Goal: Task Accomplishment & Management: Use online tool/utility

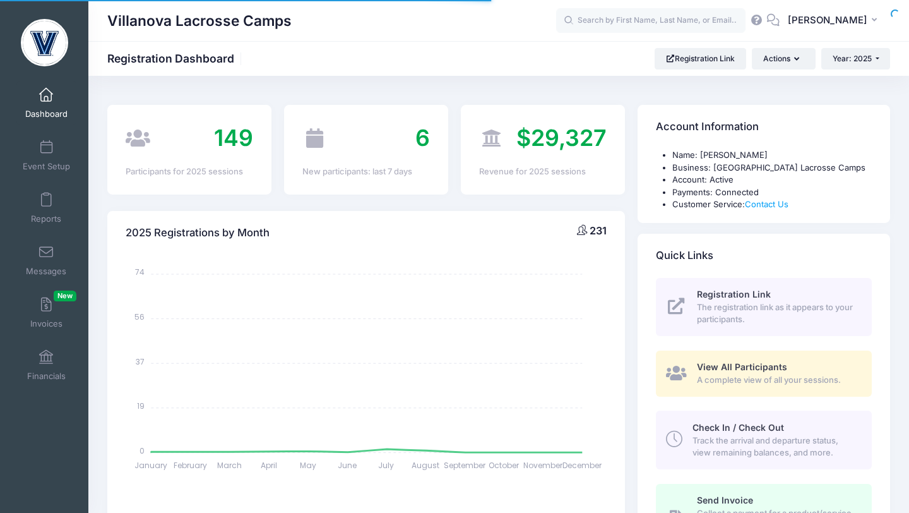
select select
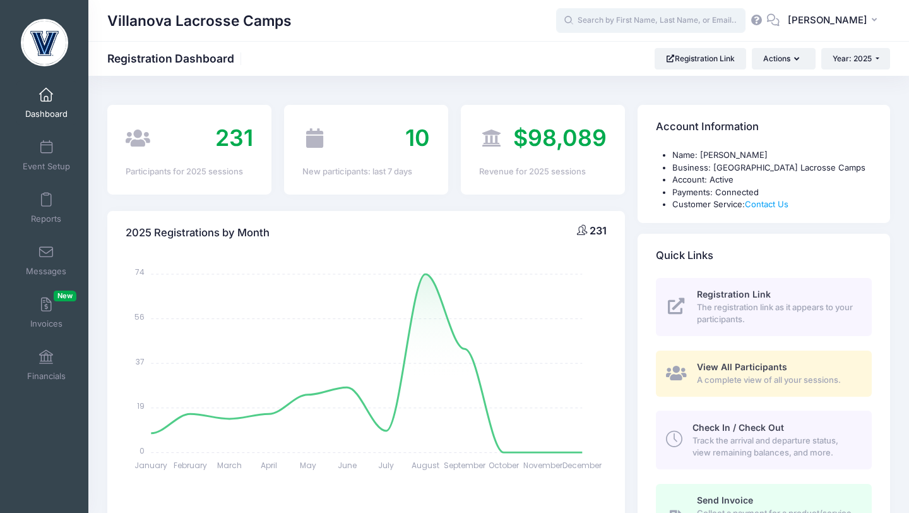
click at [613, 21] on input "text" at bounding box center [650, 20] width 189 height 25
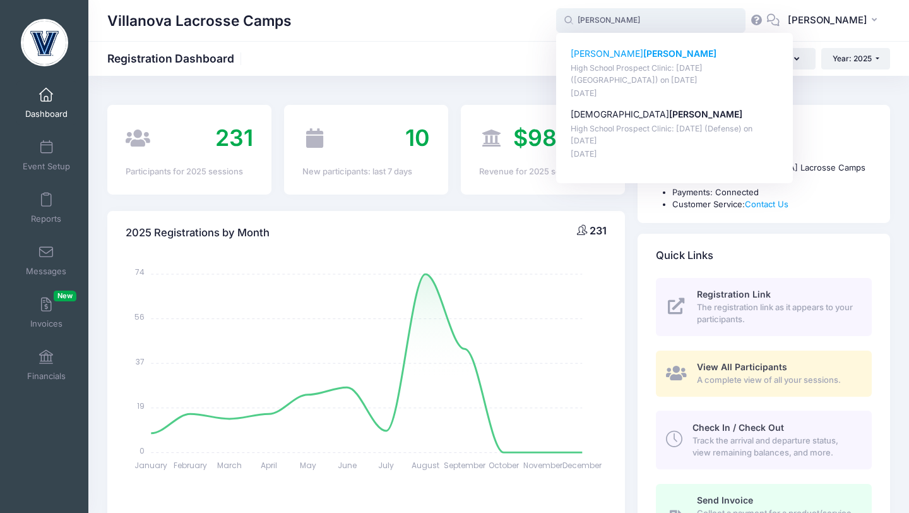
click at [644, 51] on strong "[PERSON_NAME]" at bounding box center [680, 53] width 73 height 11
type input "[PERSON_NAME] (High School Prospect Clinic: [DATE] ([GEOGRAPHIC_DATA]), [DATE])"
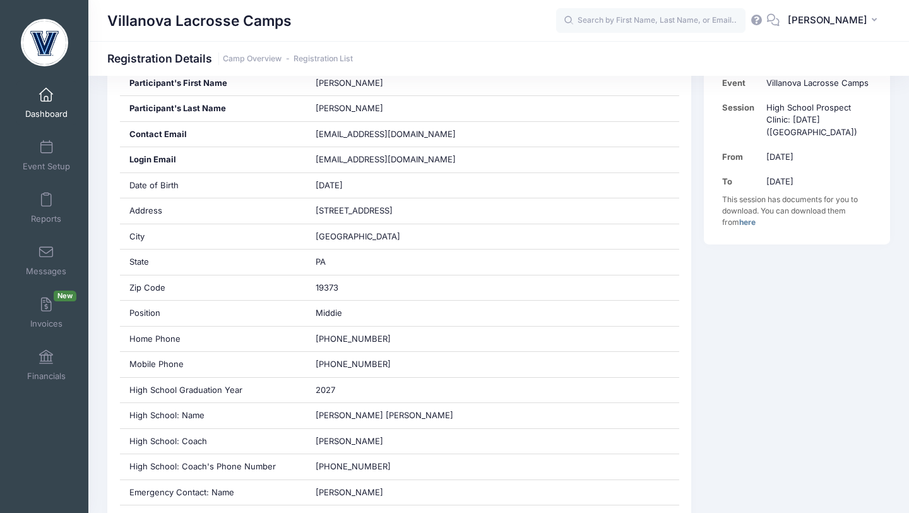
scroll to position [330, 0]
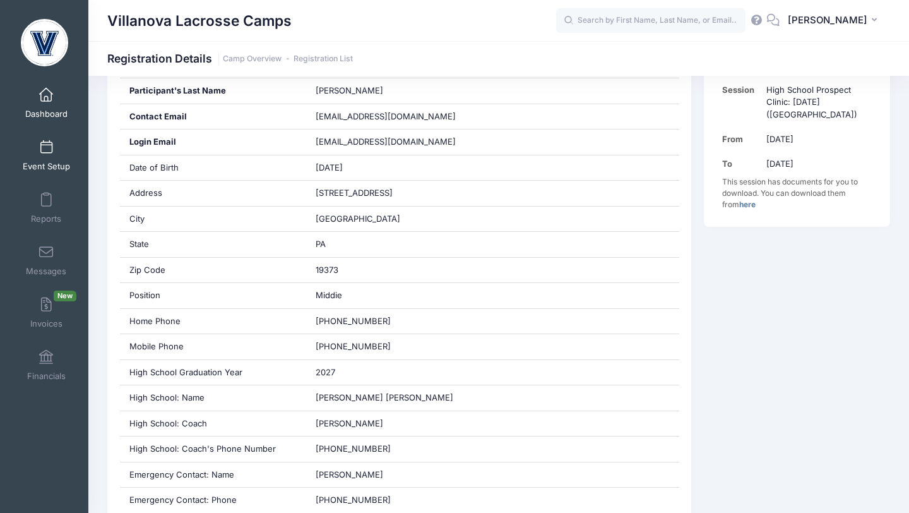
click at [49, 157] on link "Event Setup" at bounding box center [46, 155] width 60 height 44
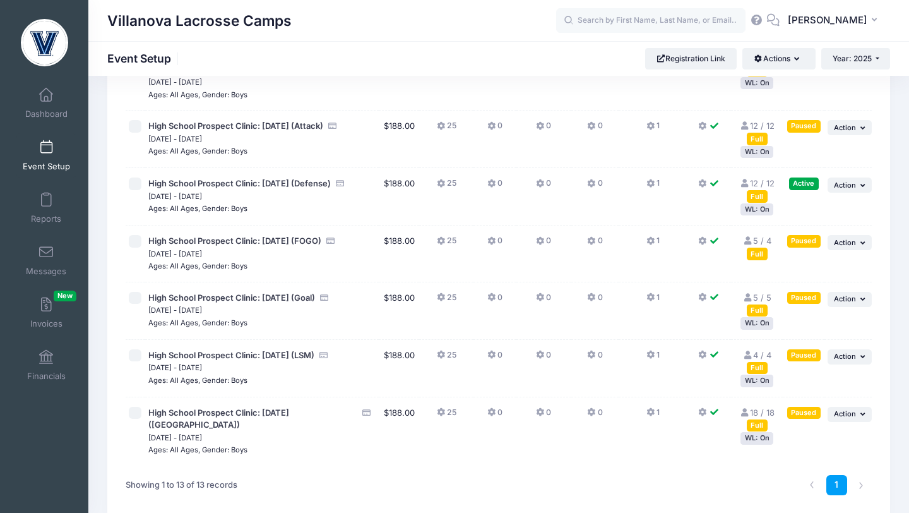
scroll to position [465, 0]
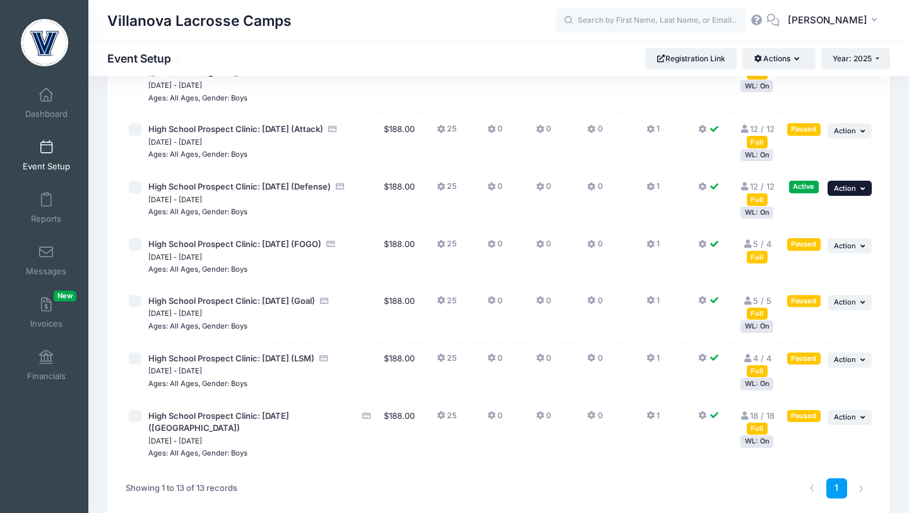
click at [842, 193] on span "Action" at bounding box center [845, 188] width 22 height 9
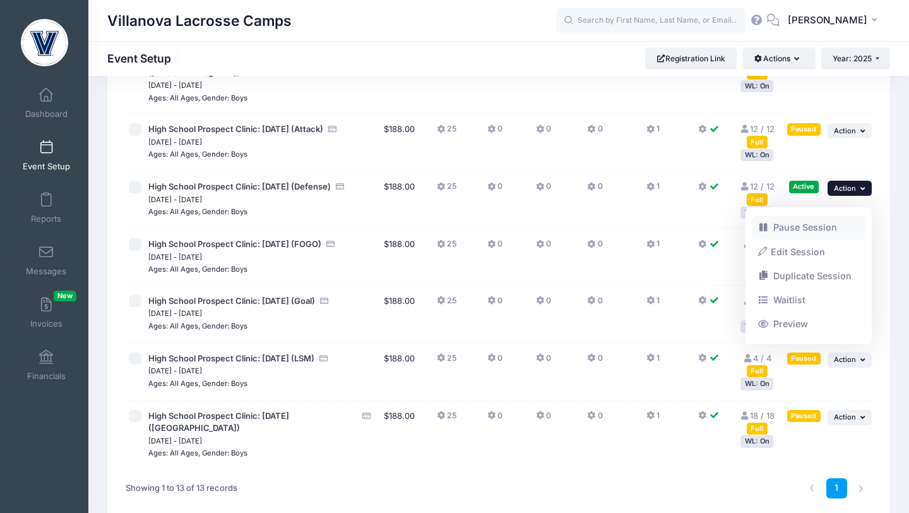
click at [825, 227] on link "Pause Session" at bounding box center [809, 227] width 114 height 24
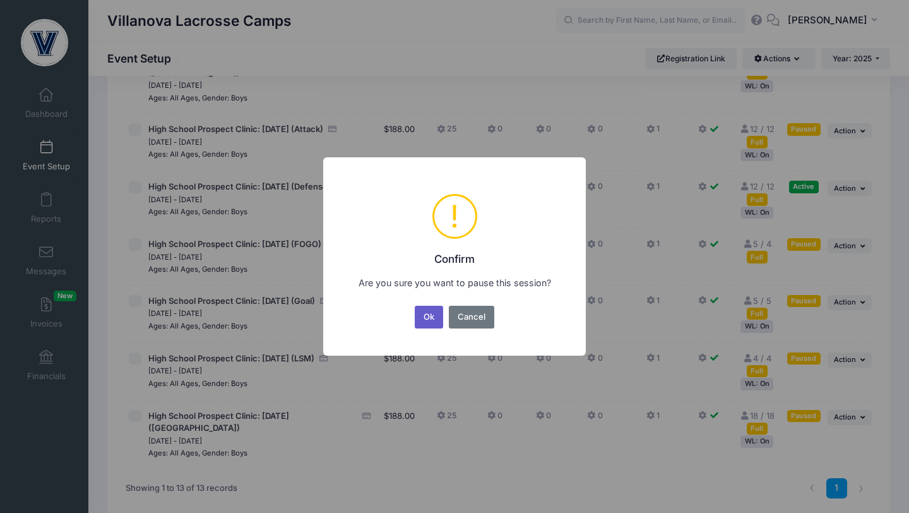
click at [428, 321] on button "Ok" at bounding box center [429, 317] width 29 height 23
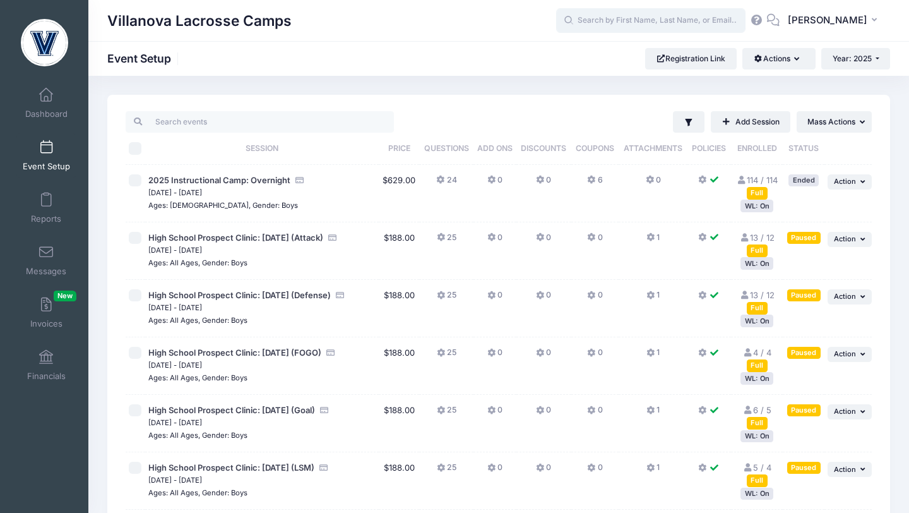
click at [606, 28] on input "text" at bounding box center [650, 20] width 189 height 25
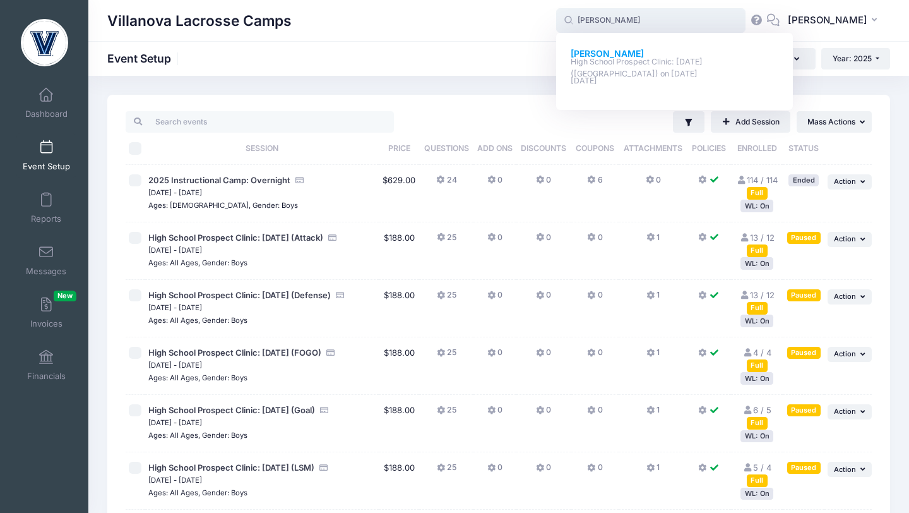
click at [653, 54] on p "[PERSON_NAME]" at bounding box center [675, 53] width 208 height 13
type input "Nate Kennedy (High School Prospect Clinic: September 21 (Midfield), Sep-21, 202…"
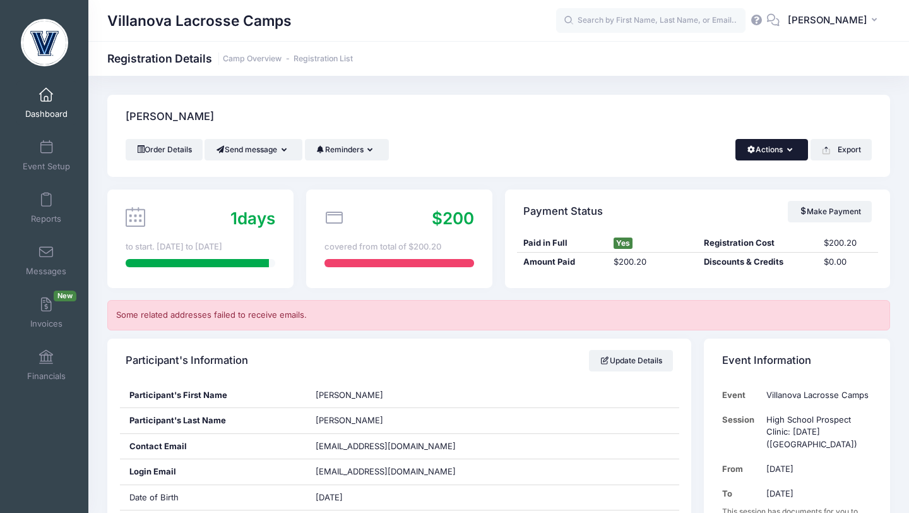
click at [785, 155] on button "Actions" at bounding box center [772, 149] width 73 height 21
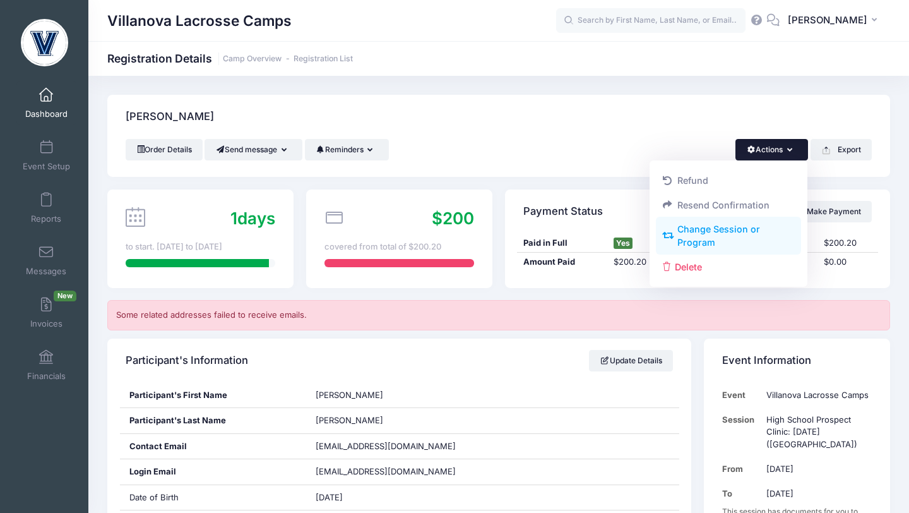
click at [745, 225] on link "Change Session or Program" at bounding box center [729, 236] width 146 height 38
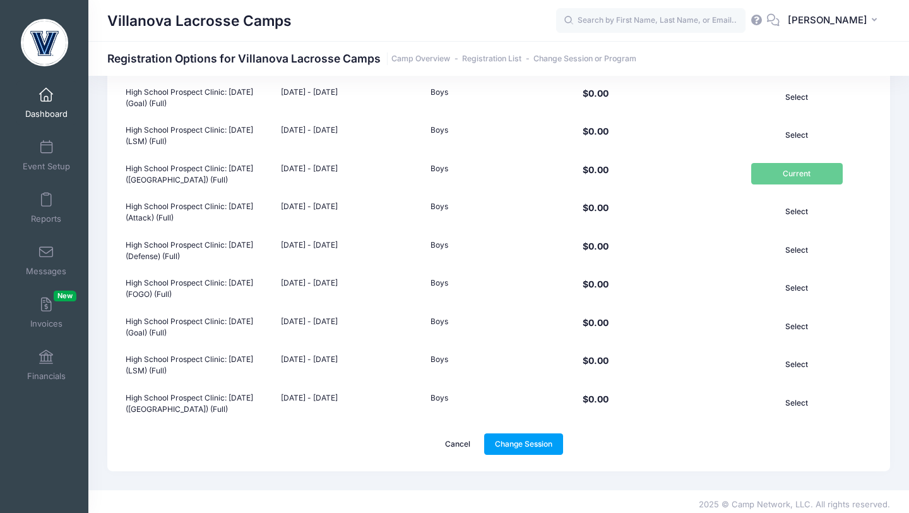
scroll to position [288, 0]
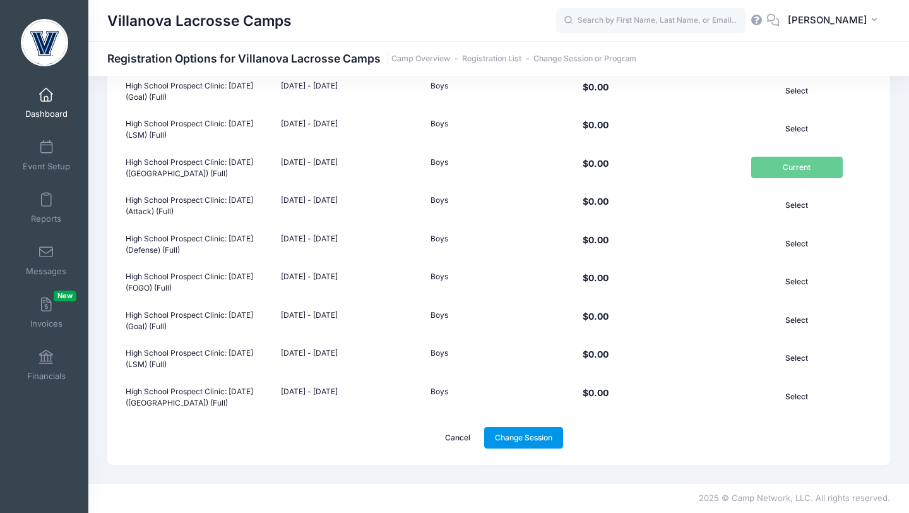
click at [544, 435] on link "Change Session" at bounding box center [524, 437] width 80 height 21
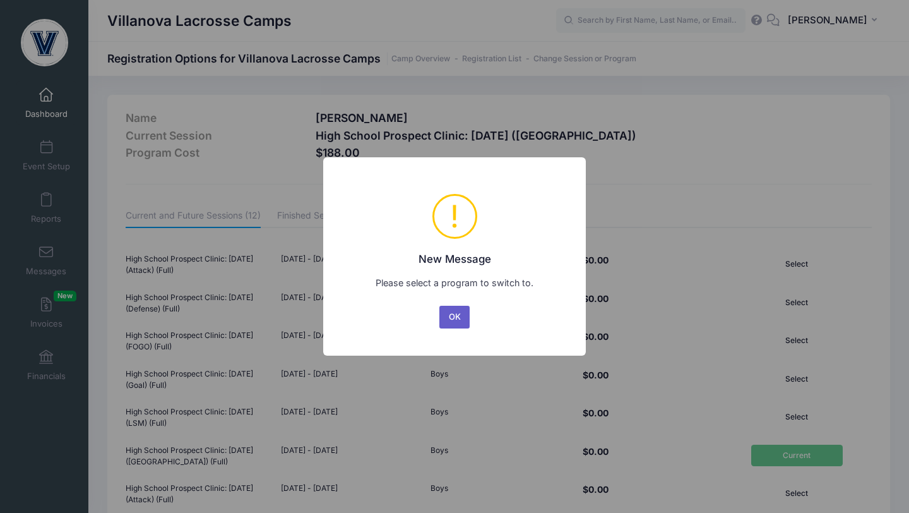
click at [457, 319] on button "OK" at bounding box center [455, 317] width 30 height 23
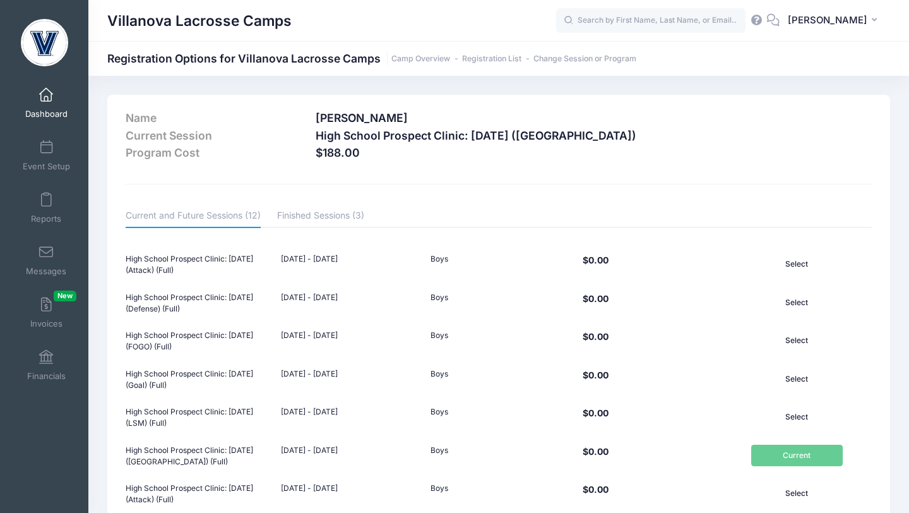
scroll to position [288, 0]
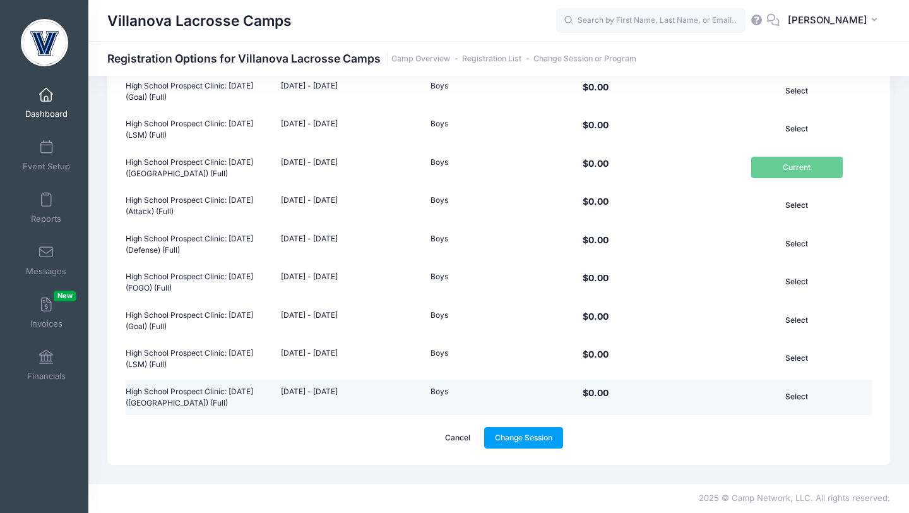
click at [789, 397] on button "Select" at bounding box center [797, 396] width 91 height 21
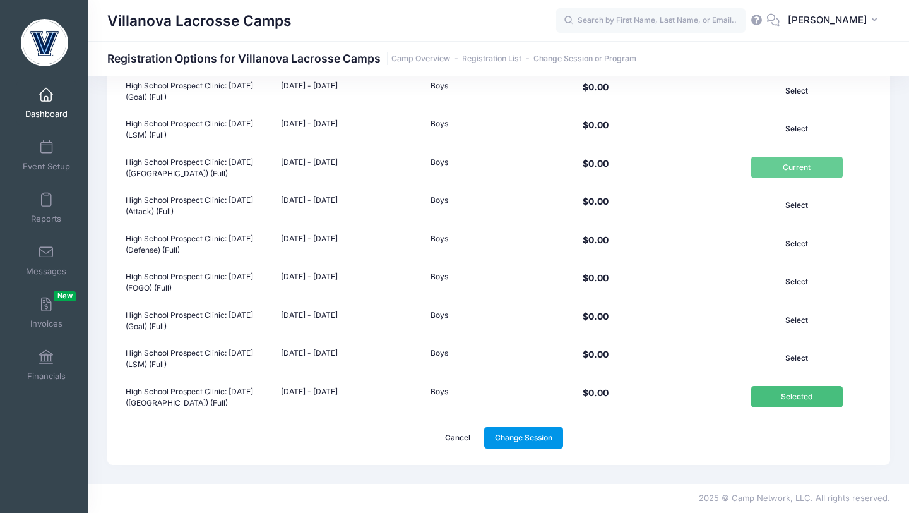
click at [552, 435] on link "Change Session" at bounding box center [524, 437] width 80 height 21
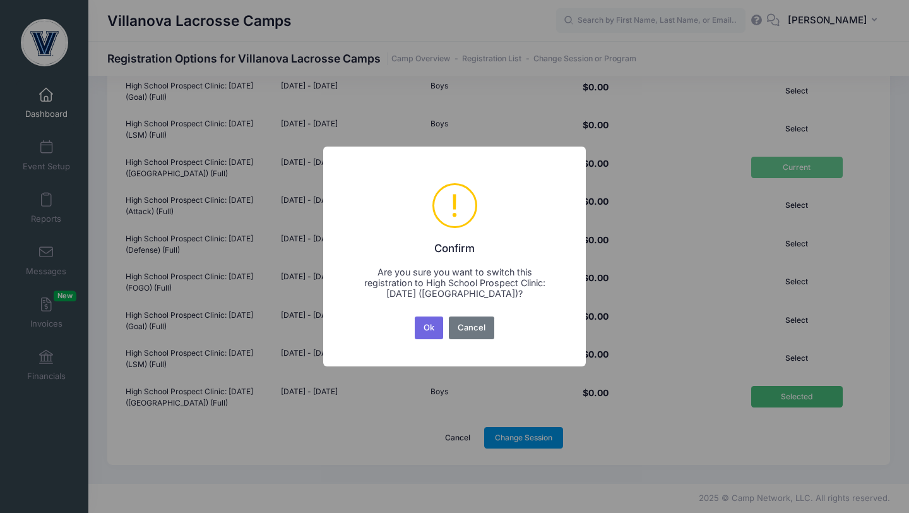
scroll to position [0, 0]
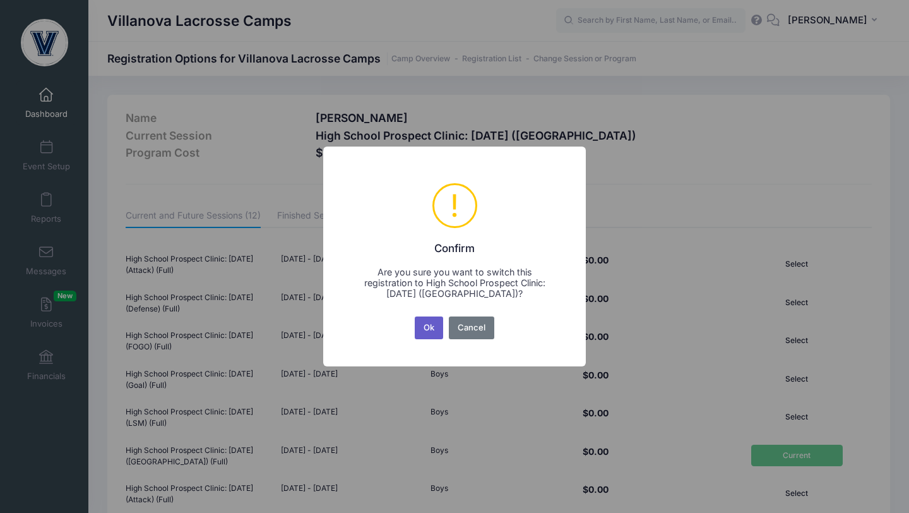
click at [430, 331] on button "Ok" at bounding box center [429, 327] width 29 height 23
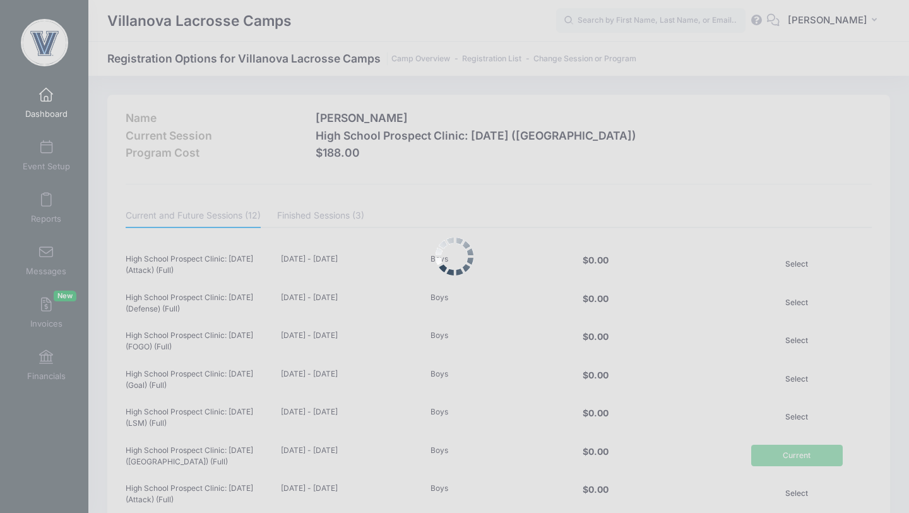
scroll to position [288, 0]
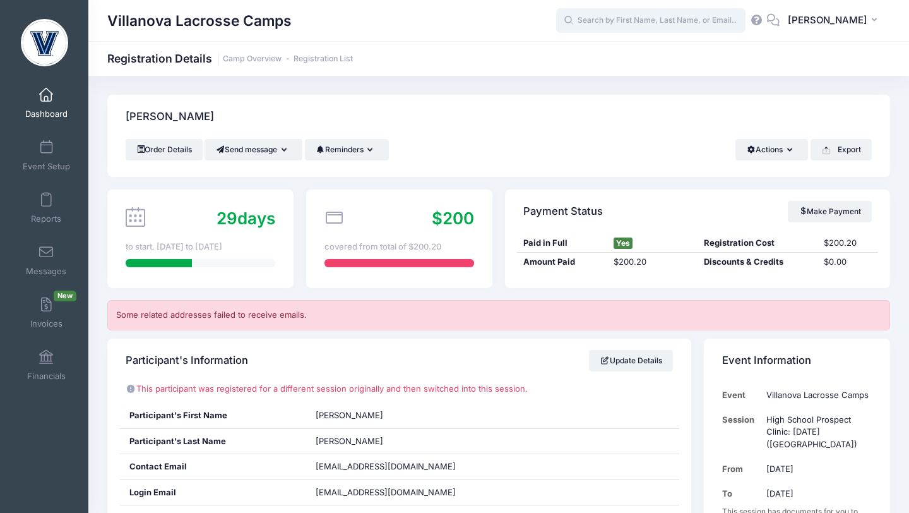
click at [626, 23] on input "text" at bounding box center [650, 20] width 189 height 25
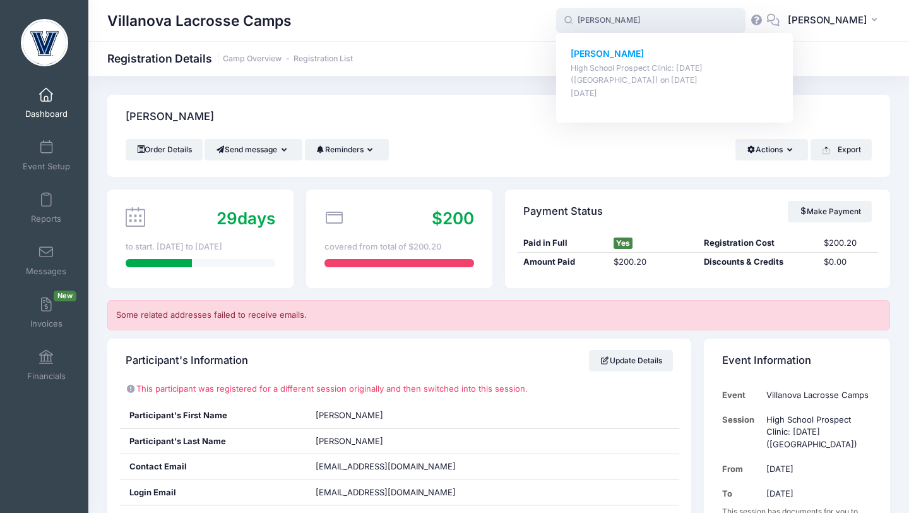
click at [638, 58] on strong "[PERSON_NAME]" at bounding box center [607, 53] width 73 height 11
type input "Nate Kennedy (High School Prospect Clinic: October 19 (Midfield), Oct-19, 2025)"
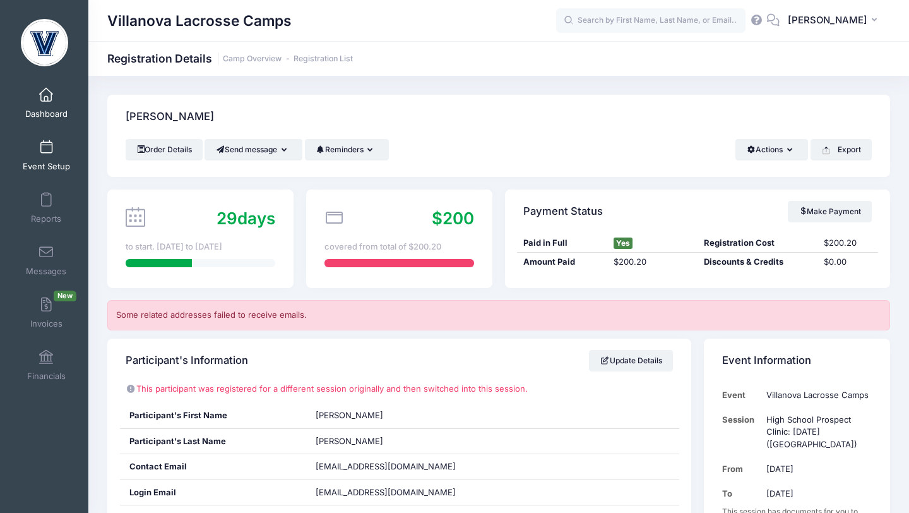
click at [46, 148] on span at bounding box center [46, 148] width 0 height 14
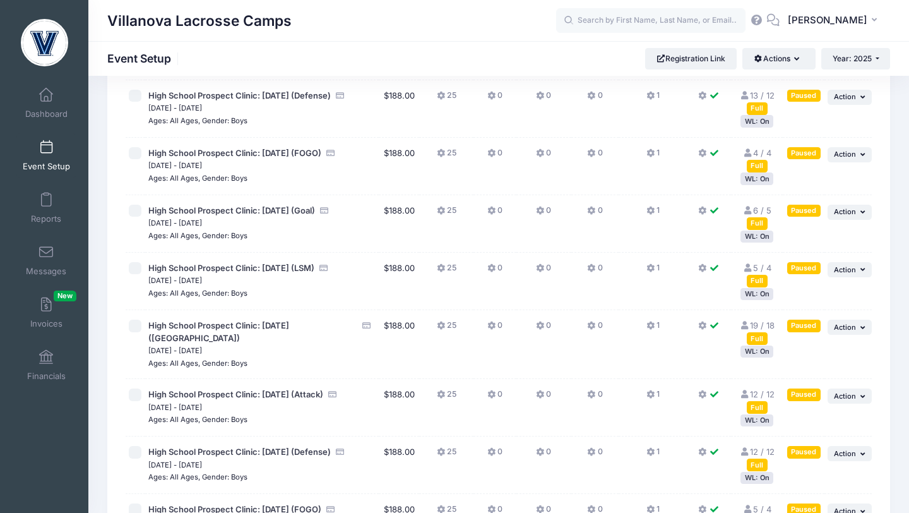
scroll to position [193, 0]
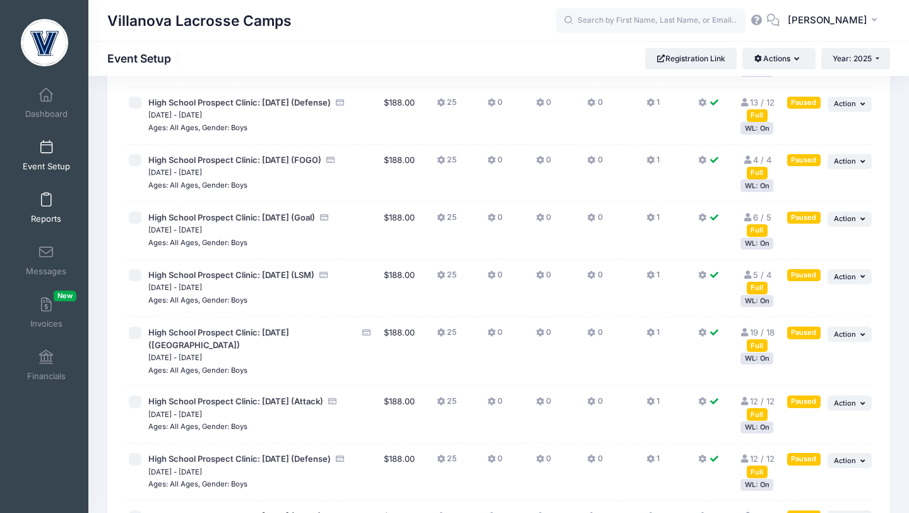
click at [46, 201] on span at bounding box center [46, 200] width 0 height 14
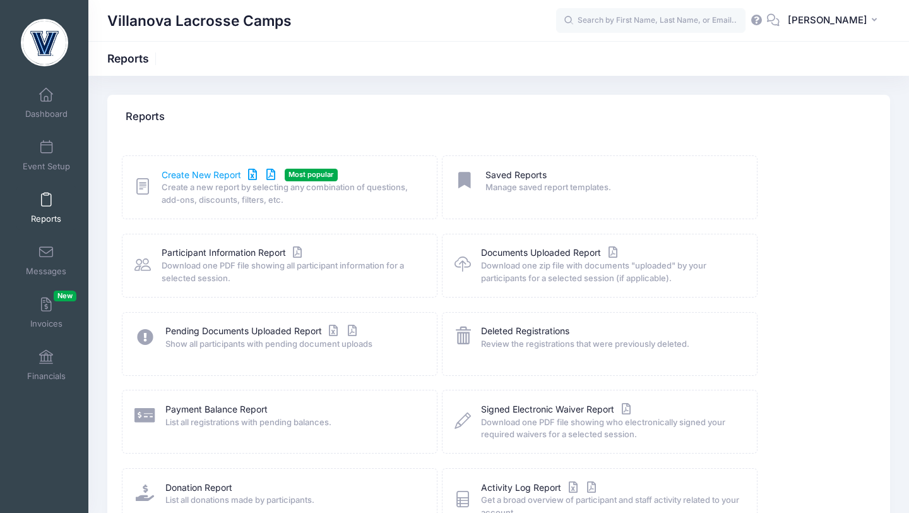
click at [179, 174] on link "Create New Report" at bounding box center [220, 175] width 117 height 13
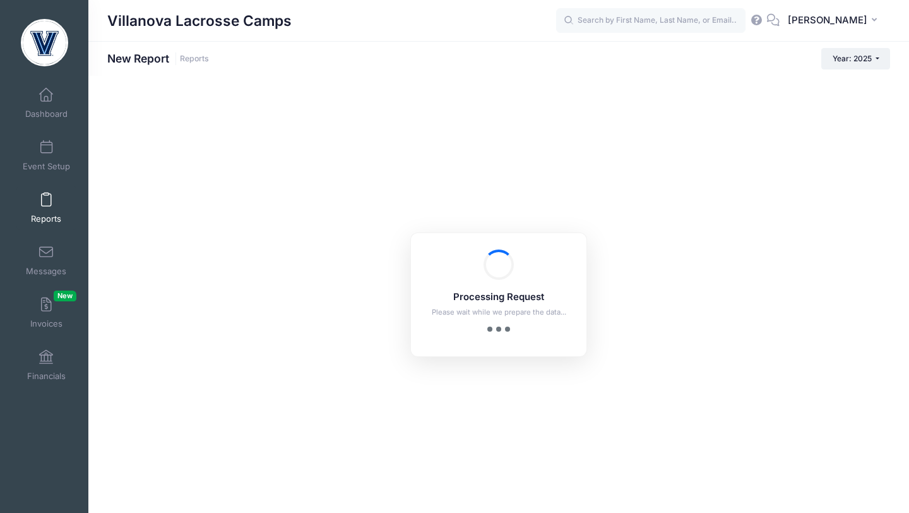
checkbox input "true"
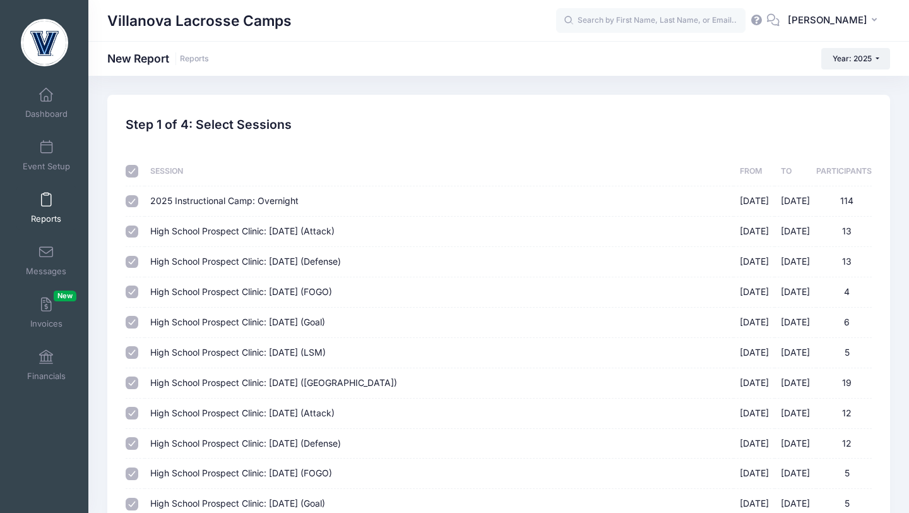
click at [136, 171] on input "checkbox" at bounding box center [132, 171] width 13 height 13
checkbox input "false"
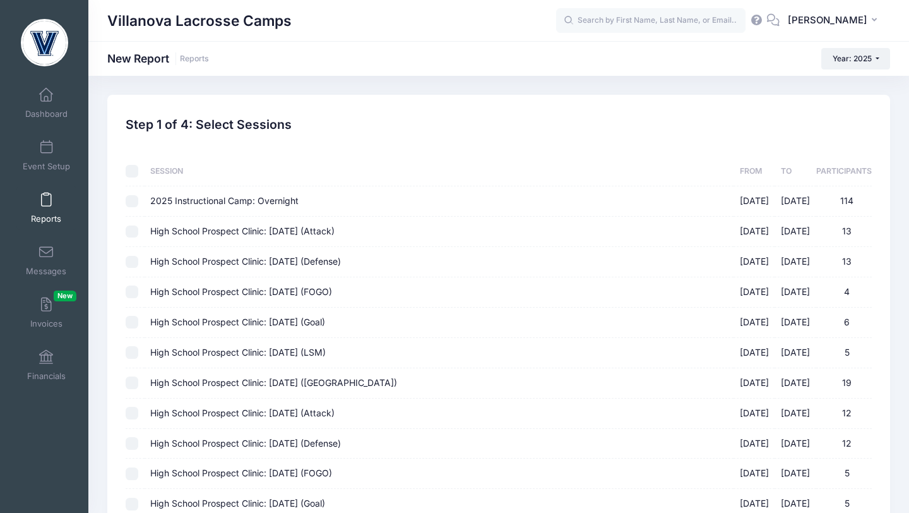
checkbox input "false"
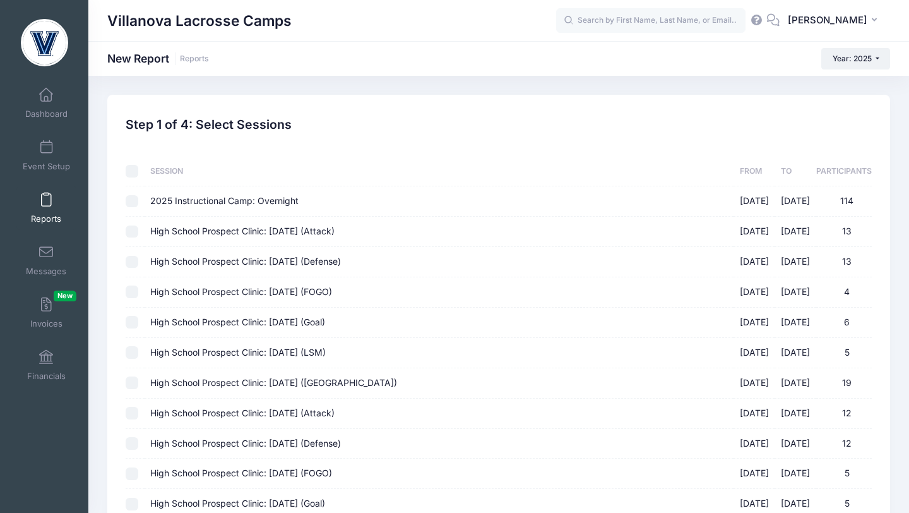
checkbox input "false"
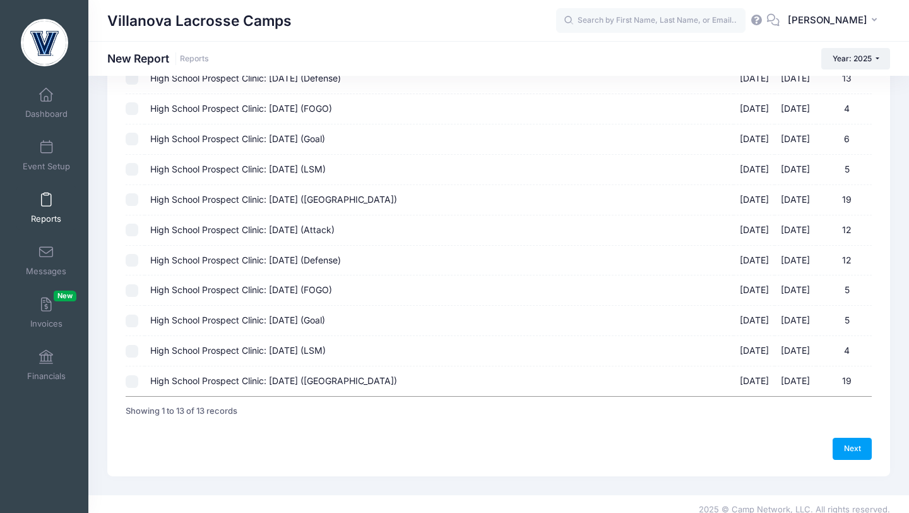
scroll to position [194, 0]
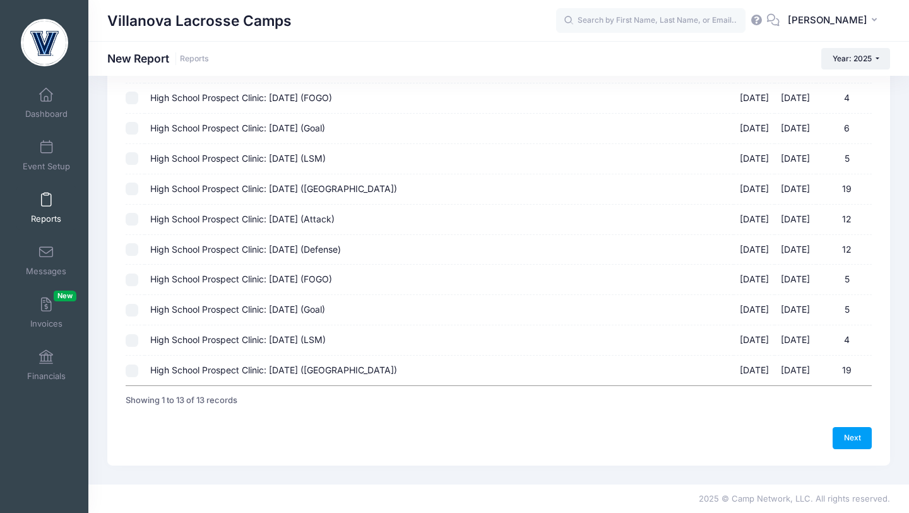
click at [133, 371] on input "High School Prospect Clinic: [DATE] ([GEOGRAPHIC_DATA]) [DATE] - [DATE] 19" at bounding box center [132, 370] width 13 height 13
checkbox input "true"
click at [844, 433] on link "Next" at bounding box center [852, 437] width 39 height 21
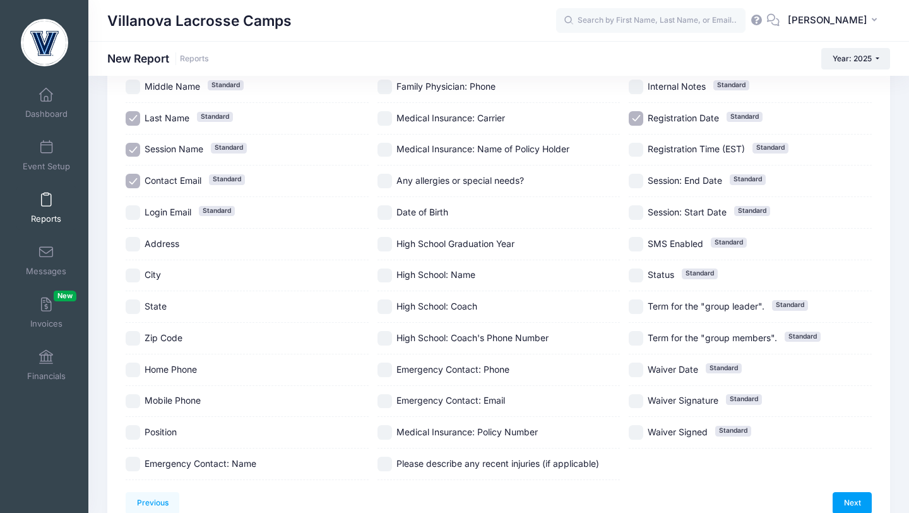
scroll to position [203, 0]
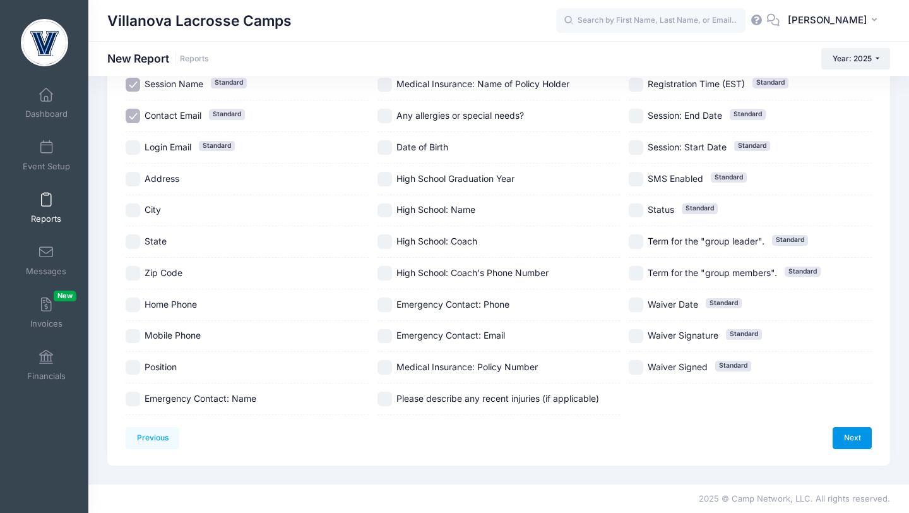
click at [848, 437] on link "Next" at bounding box center [852, 437] width 39 height 21
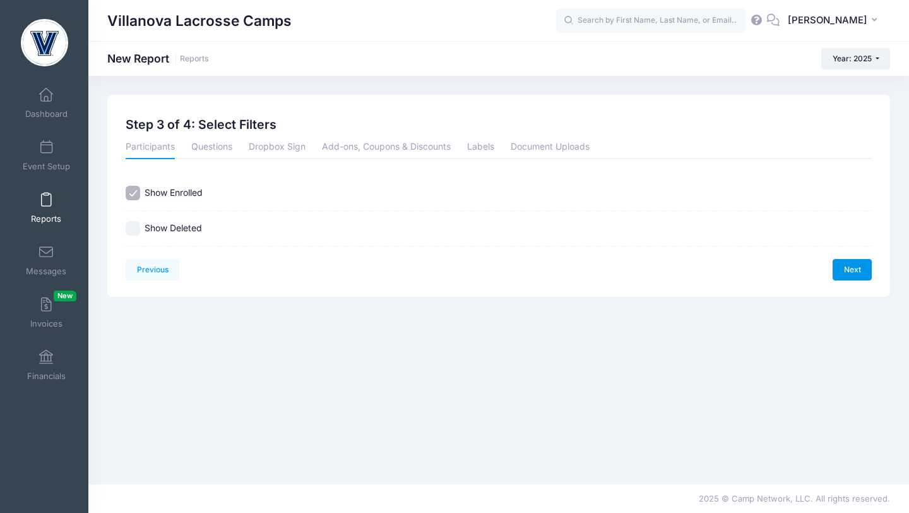
scroll to position [0, 0]
click at [847, 274] on link "Next" at bounding box center [852, 269] width 39 height 21
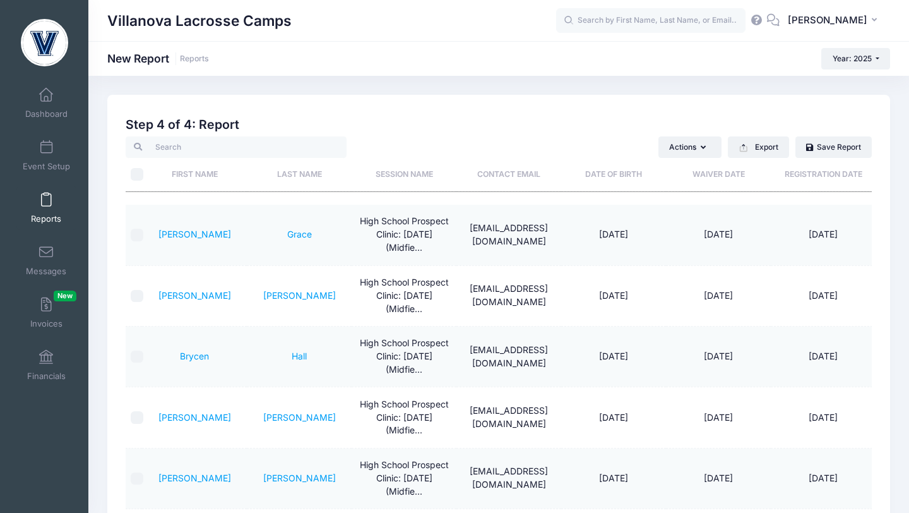
click at [311, 175] on th "Last Name" at bounding box center [299, 174] width 105 height 33
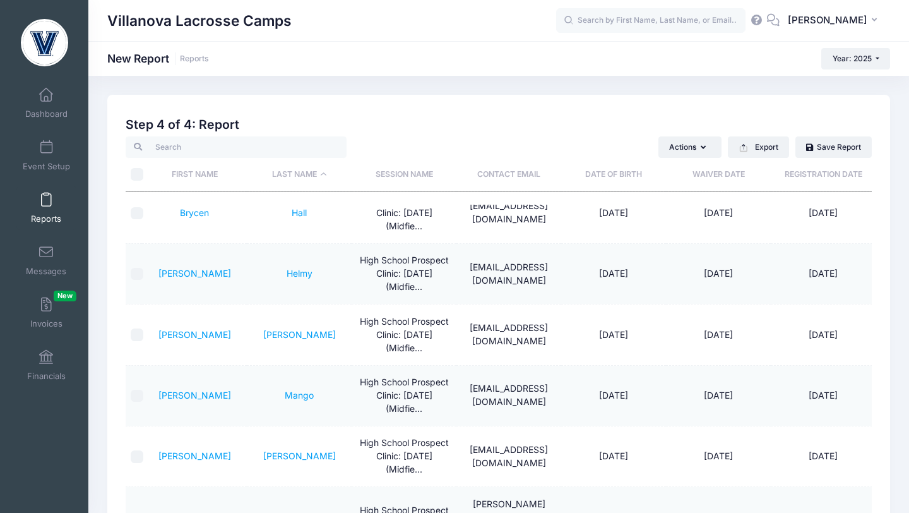
scroll to position [467, 0]
